Goal: Information Seeking & Learning: Learn about a topic

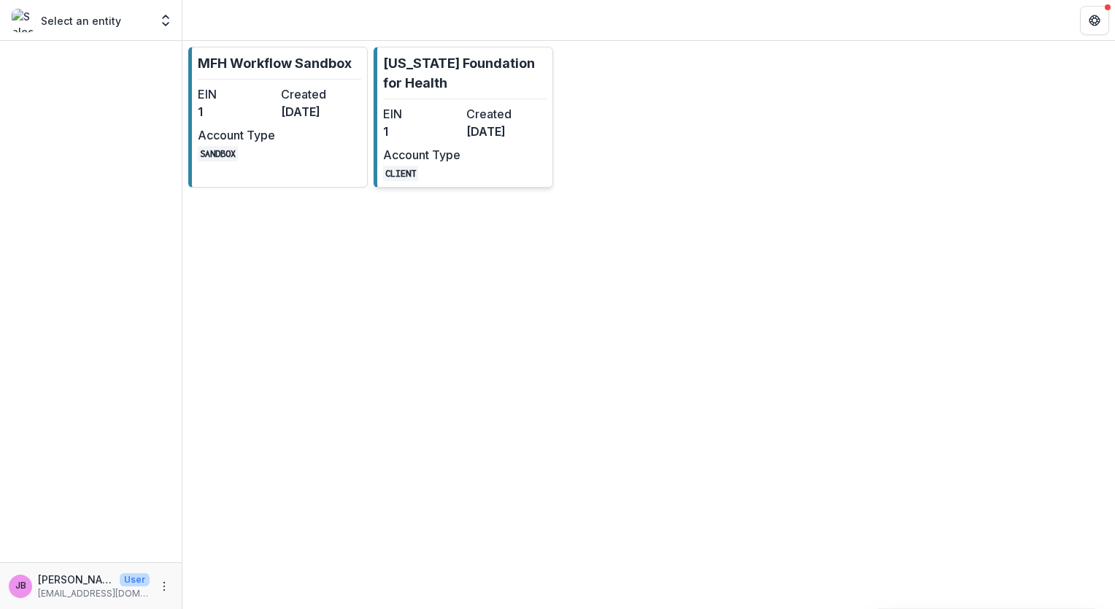
click at [475, 151] on div "EIN 1 Created [DATE] Account Type CLIENT" at bounding box center [463, 143] width 161 height 76
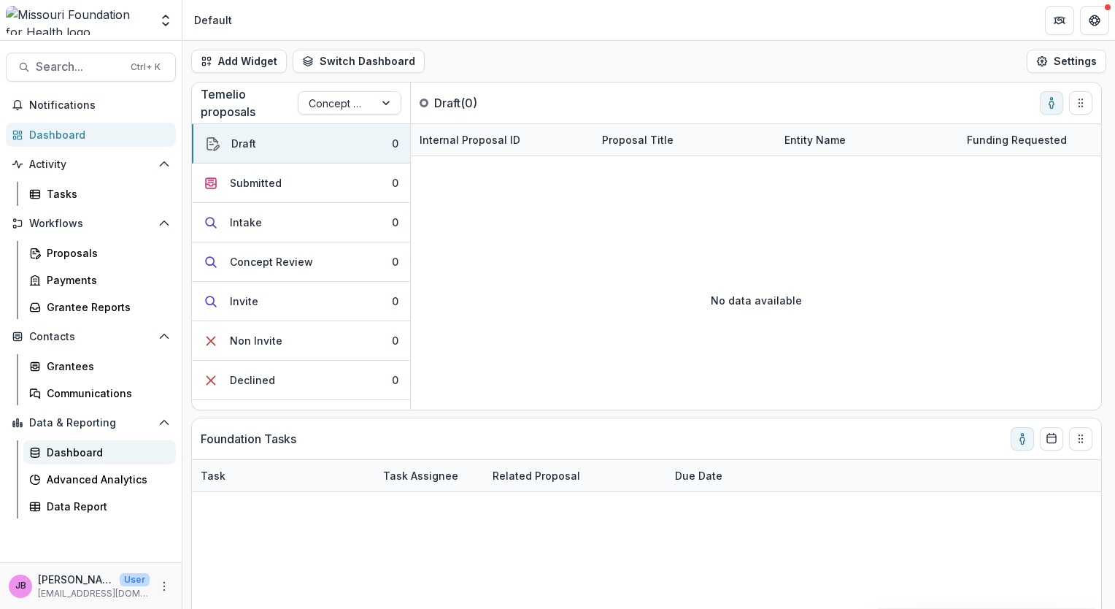
click at [86, 442] on link "Dashboard" at bounding box center [99, 452] width 153 height 24
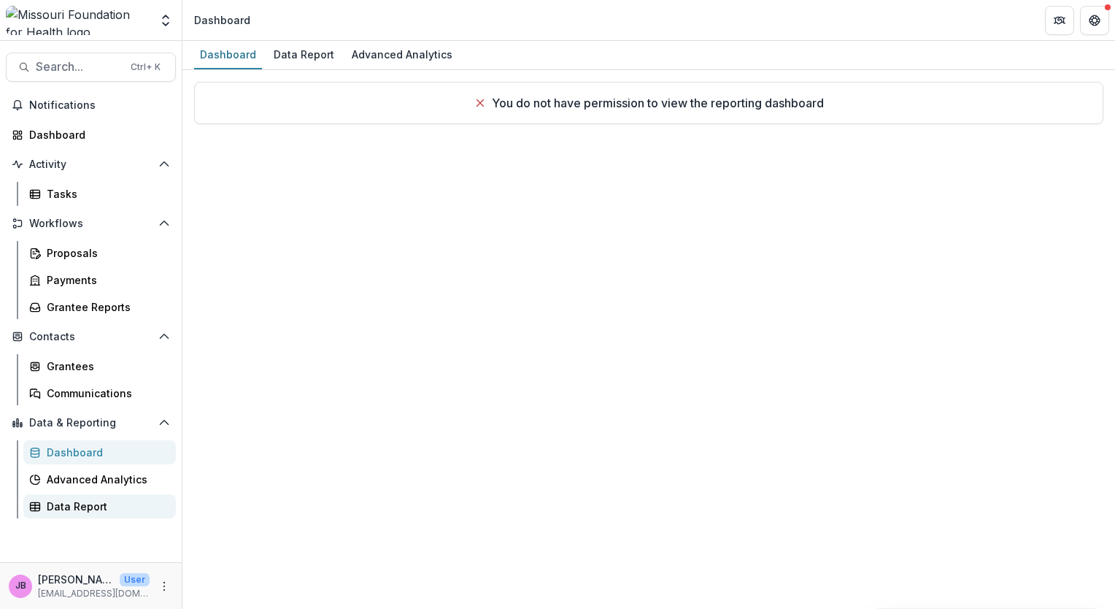
click at [76, 510] on div "Data Report" at bounding box center [106, 506] width 118 height 15
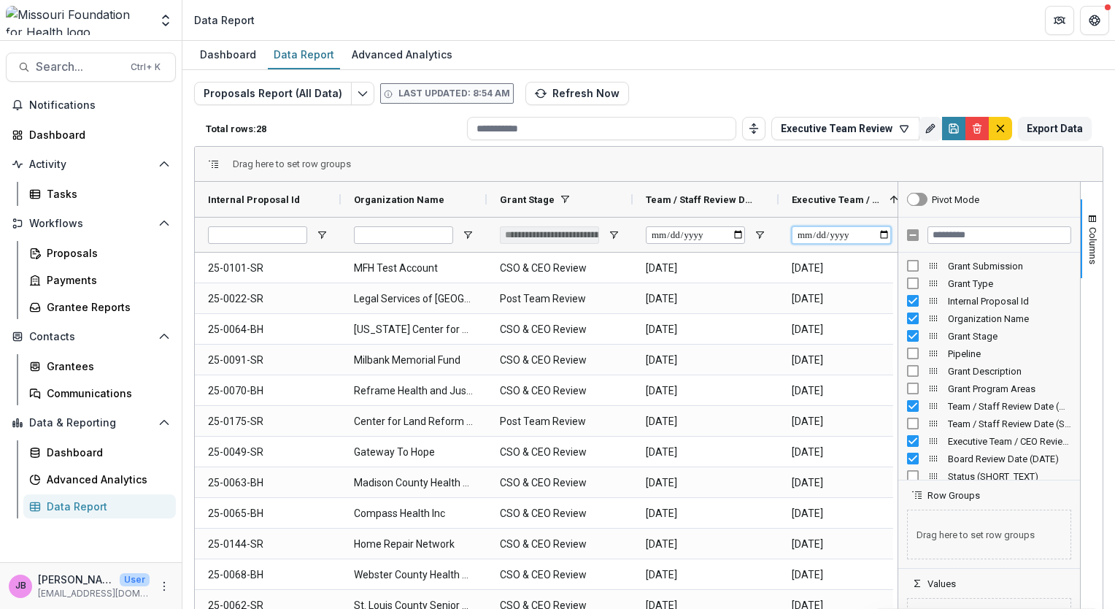
click at [890, 237] on input "Executive Team / CEO Review Date (DATE) Filter Input" at bounding box center [841, 235] width 99 height 18
type input "**********"
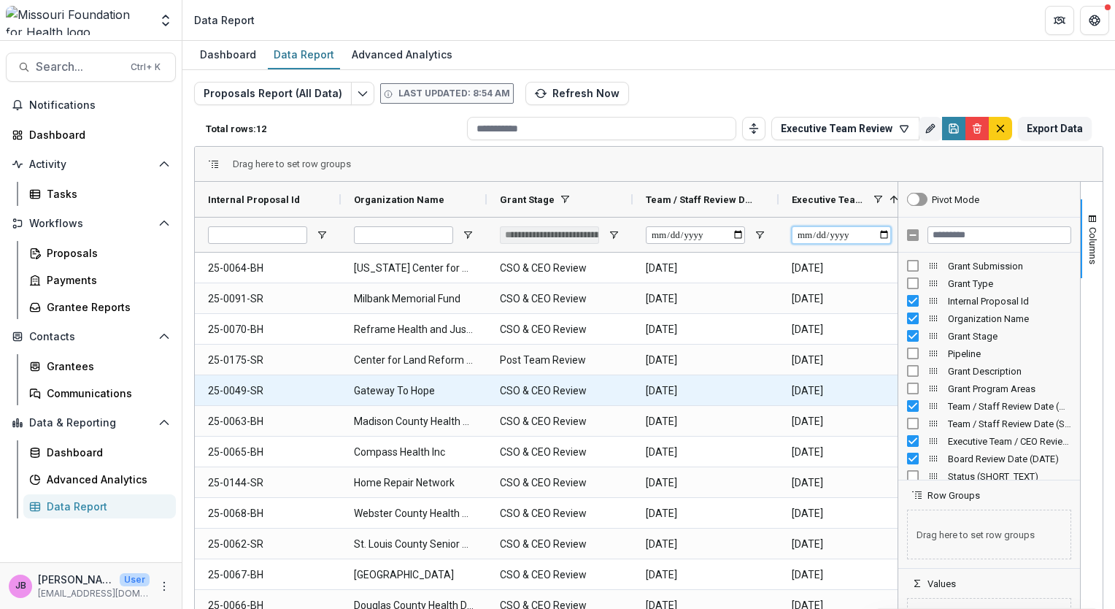
type input "**********"
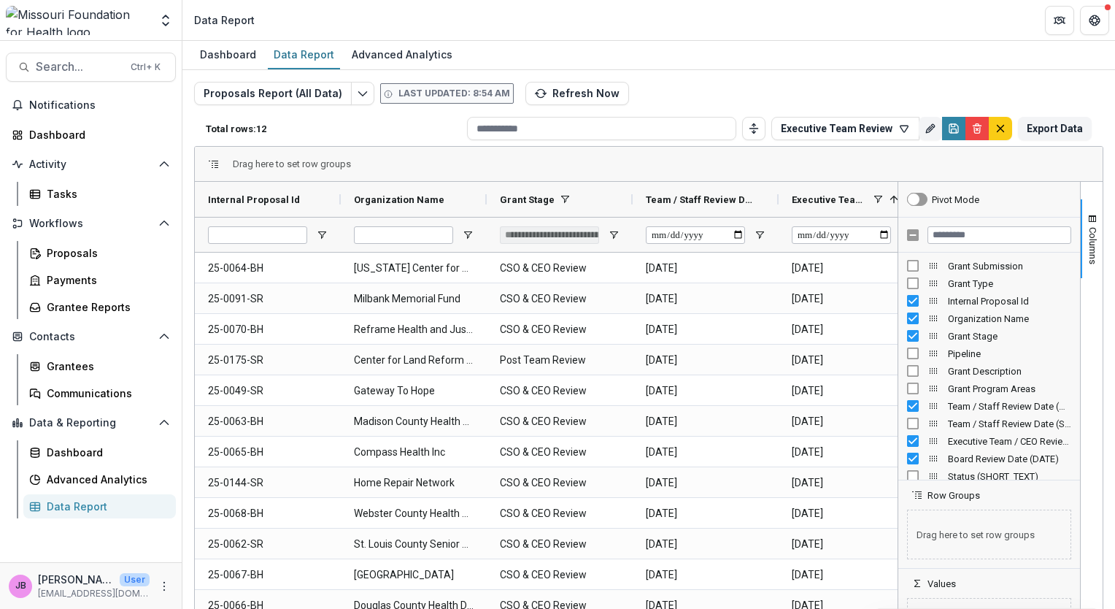
drag, startPoint x: 1077, startPoint y: 264, endPoint x: 1077, endPoint y: 286, distance: 22.6
click at [1081, 286] on div "Columns" at bounding box center [1092, 419] width 22 height 474
drag, startPoint x: 1072, startPoint y: 254, endPoint x: 1074, endPoint y: 261, distance: 7.6
click at [1074, 261] on div "Grant Submission Grant Type Internal Proposal Id Organization Name Grant Stage …" at bounding box center [990, 366] width 182 height 227
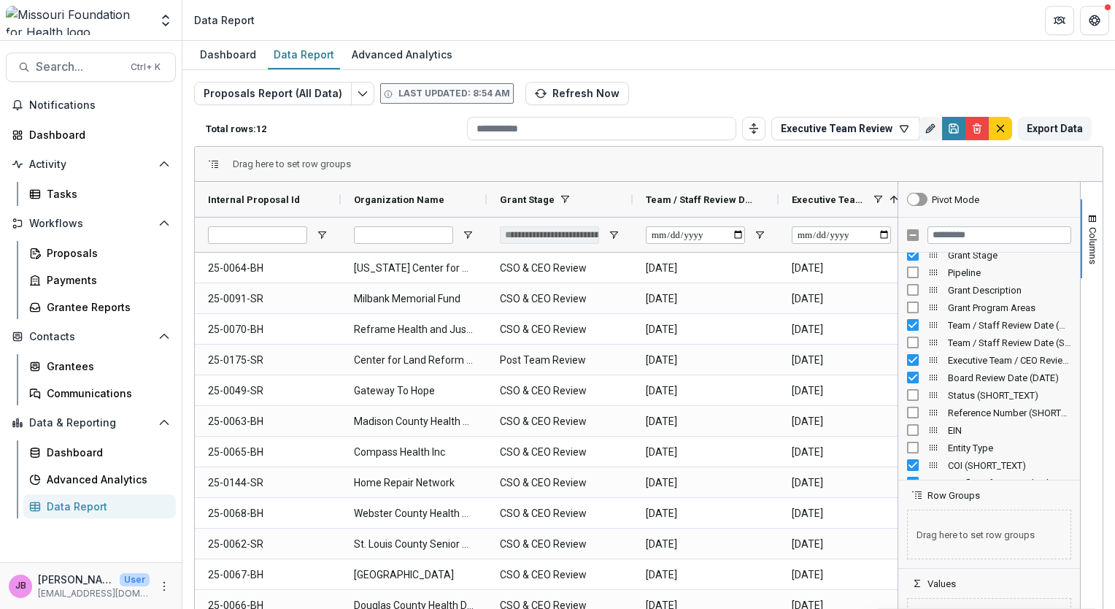
scroll to position [121, 0]
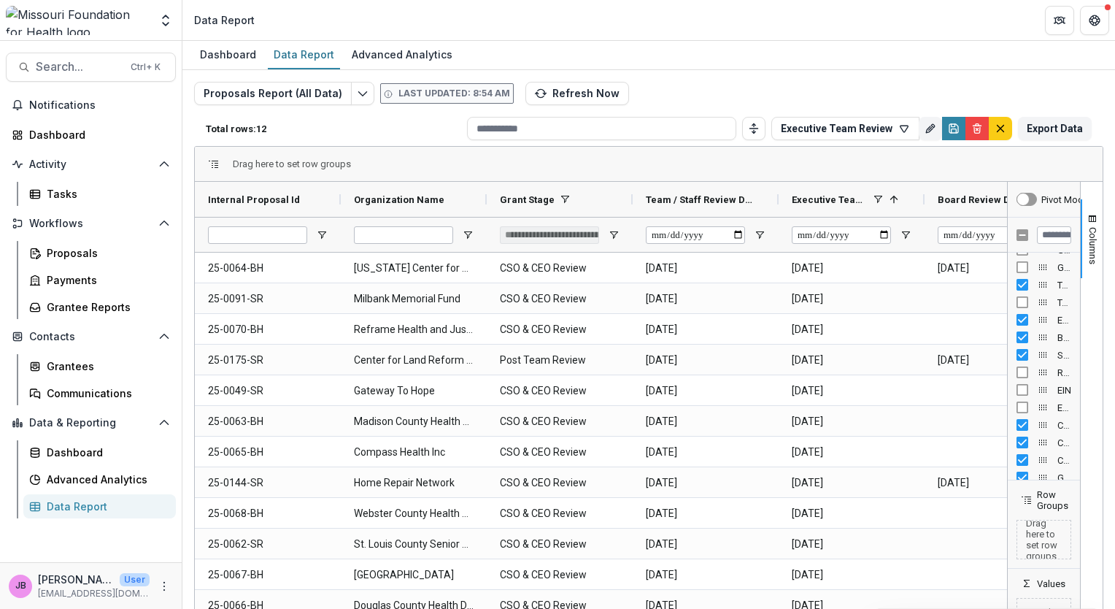
drag, startPoint x: 896, startPoint y: 199, endPoint x: 1025, endPoint y: 205, distance: 129.3
click at [1037, 203] on div "Pivot Mode Board Review Date (DATE) Status (SHORT_TEXT) Reference Number (SHORT…" at bounding box center [1044, 419] width 73 height 474
click at [1092, 238] on span "Columns" at bounding box center [1093, 245] width 11 height 37
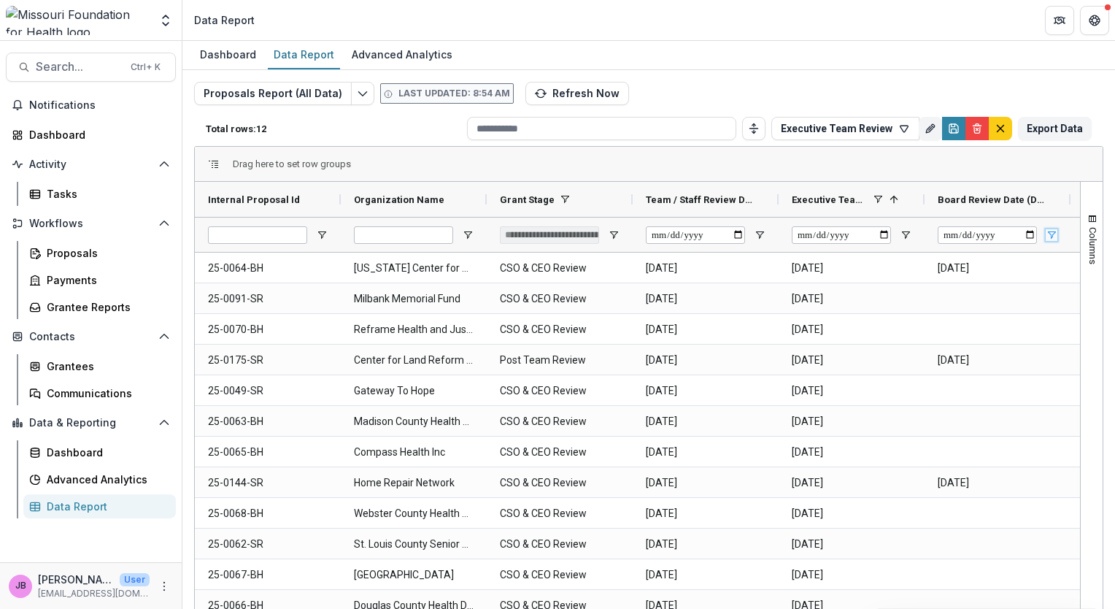
click at [1053, 238] on span "Open Filter Menu" at bounding box center [1052, 235] width 12 height 12
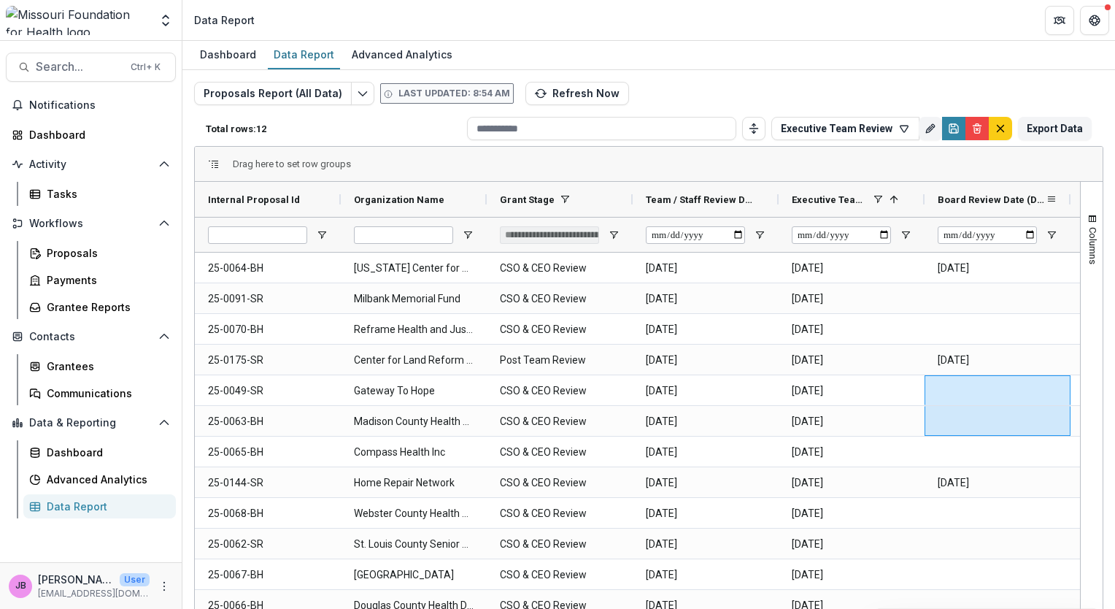
click at [1069, 199] on div at bounding box center [1071, 199] width 6 height 35
click at [1092, 252] on span "Columns" at bounding box center [1093, 245] width 11 height 37
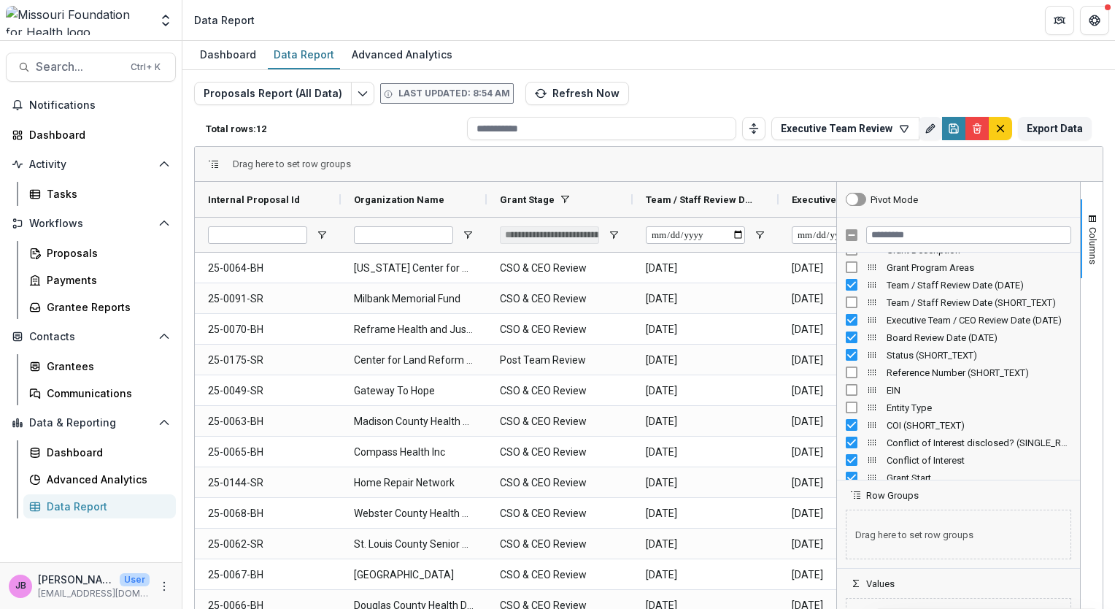
drag, startPoint x: 1001, startPoint y: 280, endPoint x: 831, endPoint y: 293, distance: 171.3
click at [835, 293] on div at bounding box center [837, 419] width 4 height 474
click at [981, 66] on div "Dashboard Data Report Advanced Analytics" at bounding box center [648, 55] width 933 height 29
click at [1097, 253] on button "Columns" at bounding box center [1092, 238] width 22 height 79
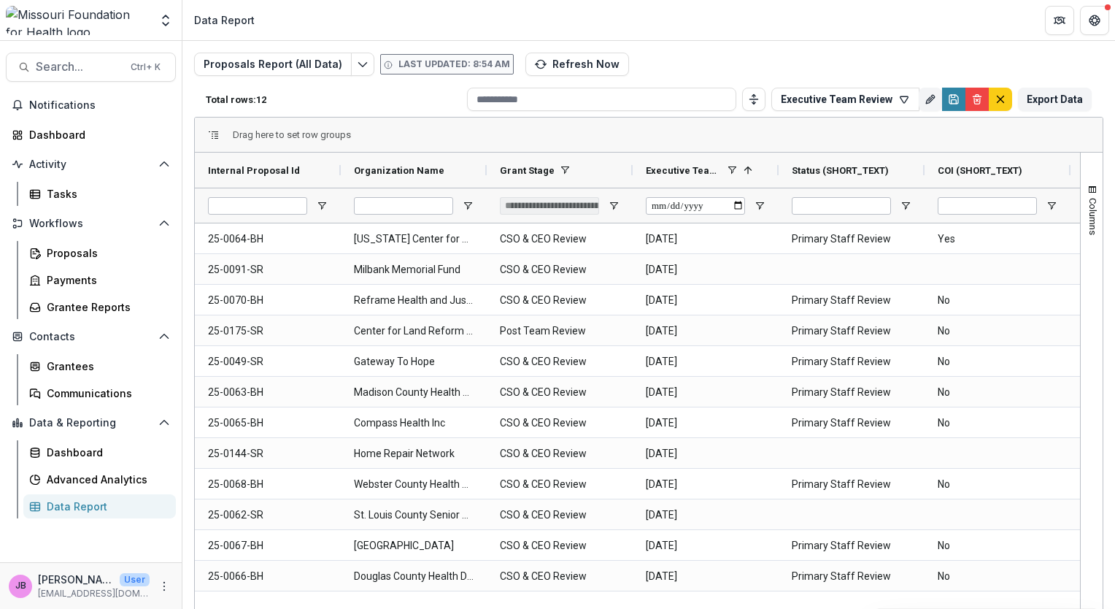
scroll to position [20, 0]
